Goal: Register for event/course

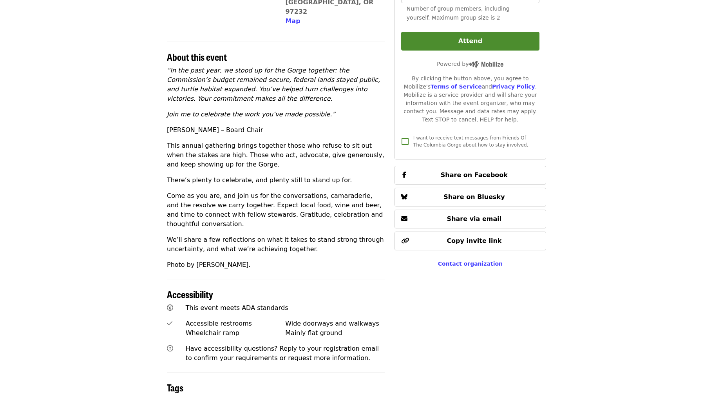
scroll to position [399, 0]
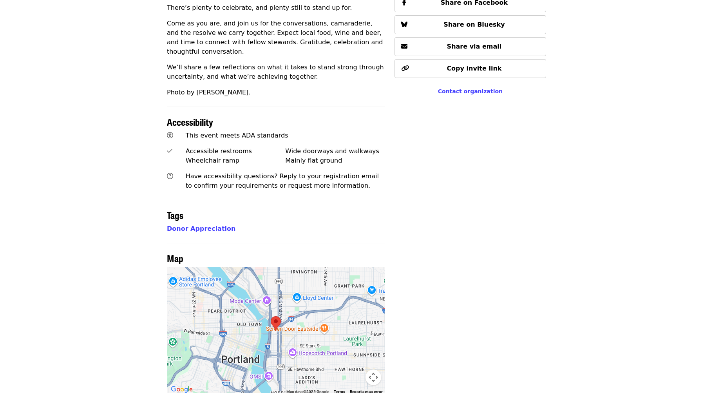
click at [294, 330] on div at bounding box center [276, 330] width 218 height 127
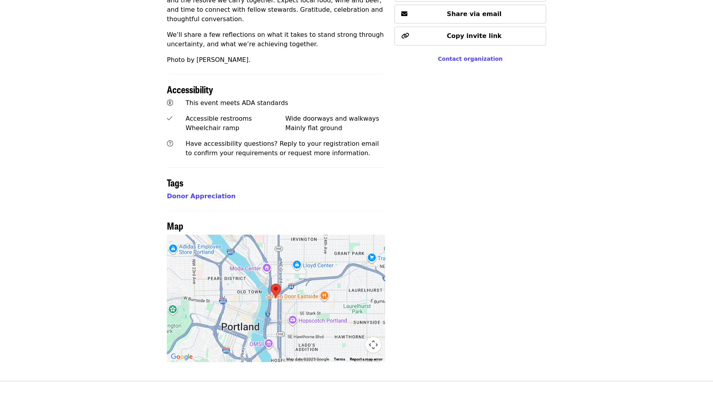
scroll to position [426, 0]
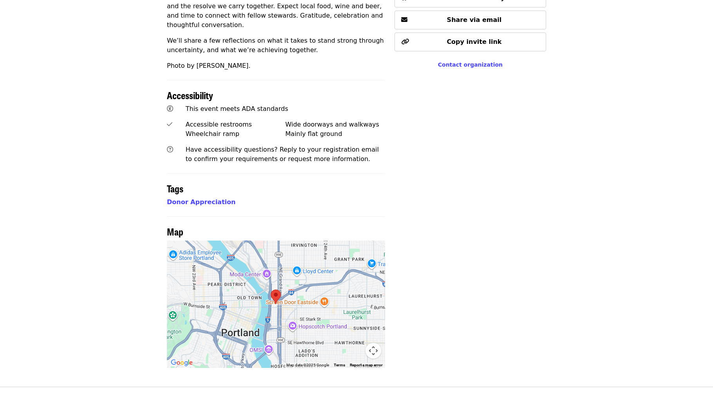
click at [271, 289] on area at bounding box center [271, 289] width 0 height 0
click at [372, 343] on button "Map camera controls" at bounding box center [373, 351] width 16 height 16
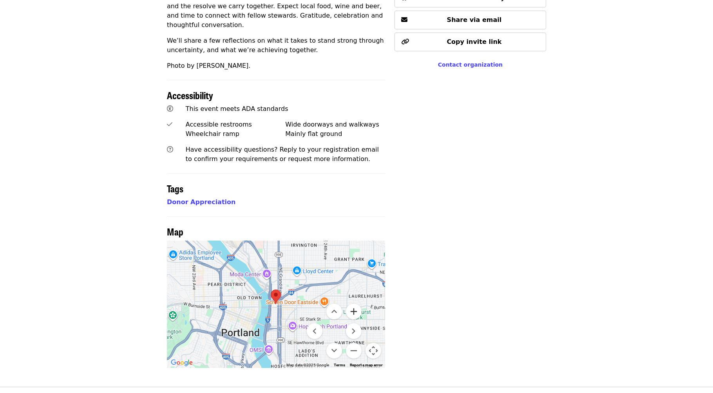
click at [354, 303] on button "Zoom in" at bounding box center [354, 311] width 16 height 16
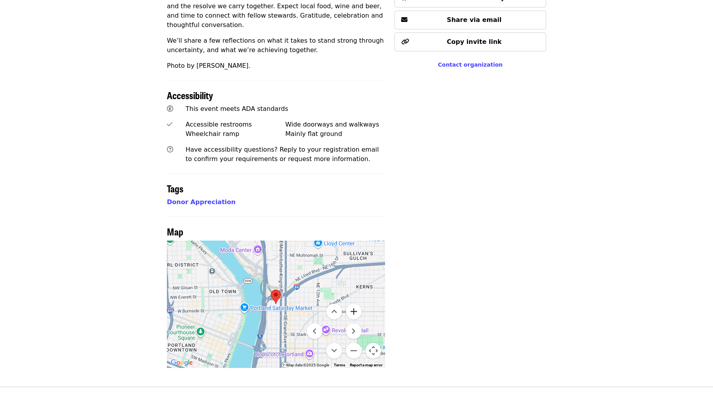
click at [354, 303] on button "Zoom in" at bounding box center [354, 311] width 16 height 16
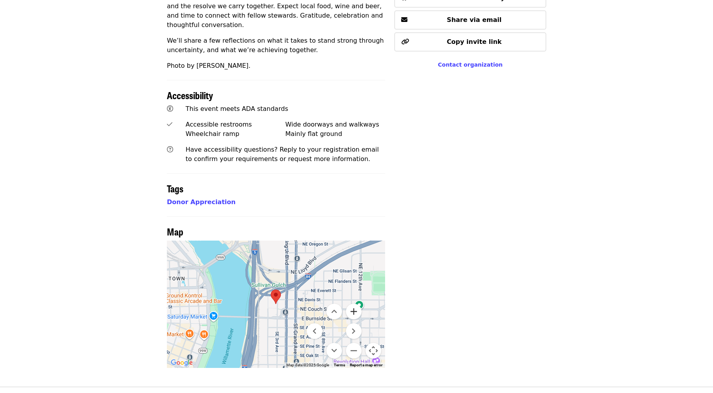
click at [355, 303] on button "Zoom in" at bounding box center [354, 311] width 16 height 16
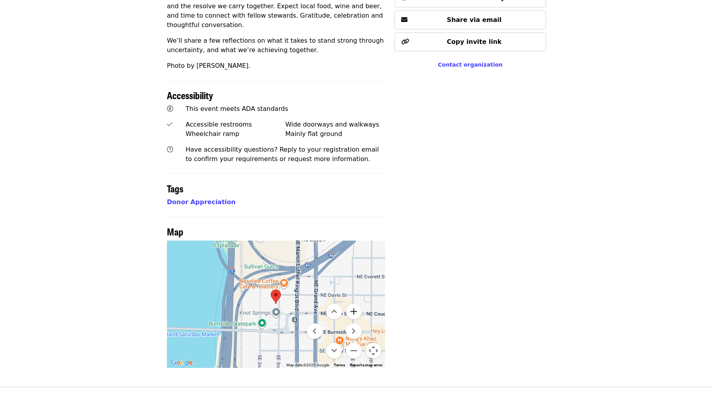
click at [353, 303] on button "Zoom in" at bounding box center [354, 311] width 16 height 16
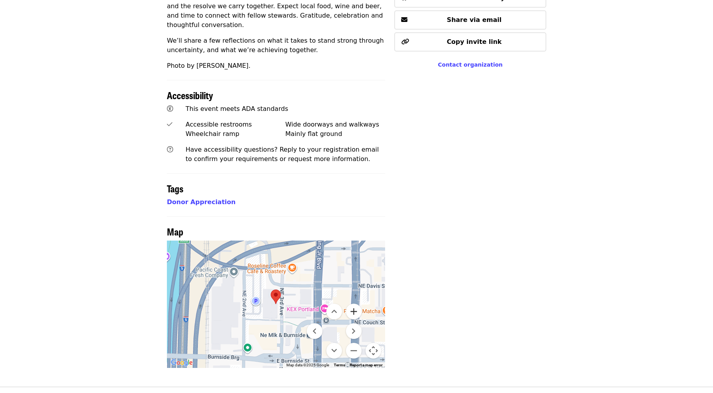
click at [353, 303] on button "Zoom in" at bounding box center [354, 311] width 16 height 16
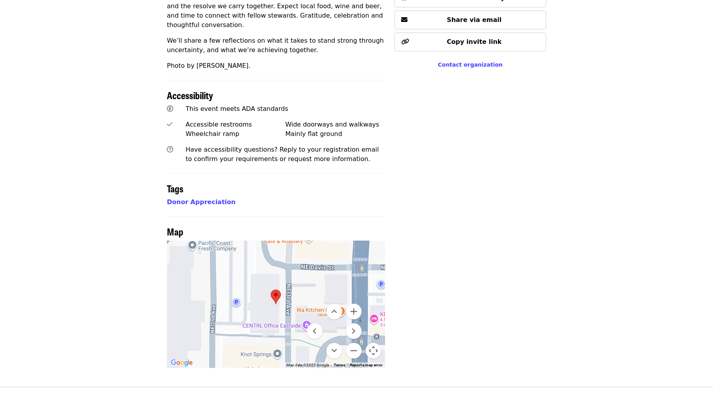
click at [406, 287] on div "Sign up now First name   * First name * Last name   * Last name * Email   * Ema…" at bounding box center [470, 7] width 152 height 719
drag, startPoint x: 357, startPoint y: 278, endPoint x: 356, endPoint y: 269, distance: 9.9
click at [356, 269] on div at bounding box center [276, 303] width 218 height 127
click at [355, 343] on button "Zoom out" at bounding box center [354, 351] width 16 height 16
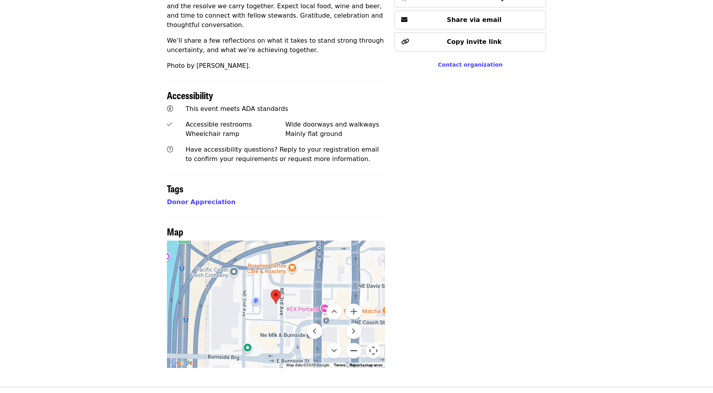
click at [355, 343] on button "Zoom out" at bounding box center [354, 351] width 16 height 16
